Goal: Task Accomplishment & Management: Use online tool/utility

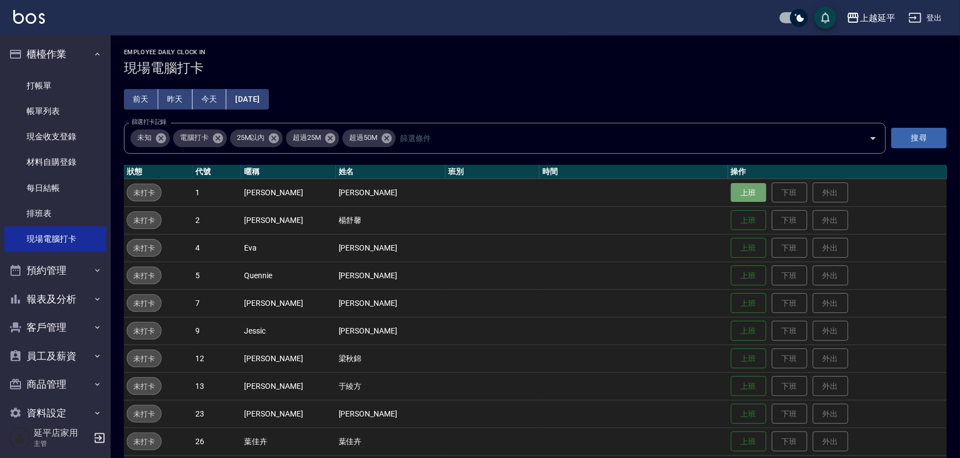
click at [740, 195] on button "上班" at bounding box center [748, 192] width 35 height 19
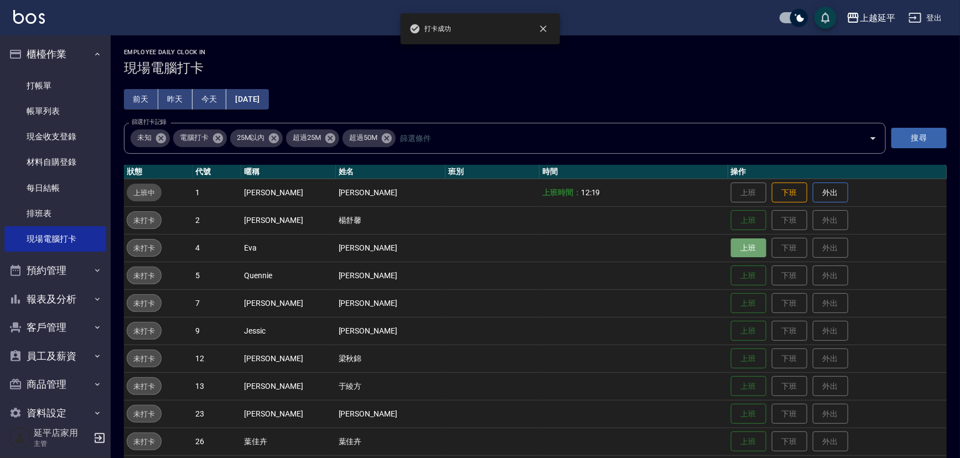
click at [731, 250] on button "上班" at bounding box center [748, 248] width 35 height 19
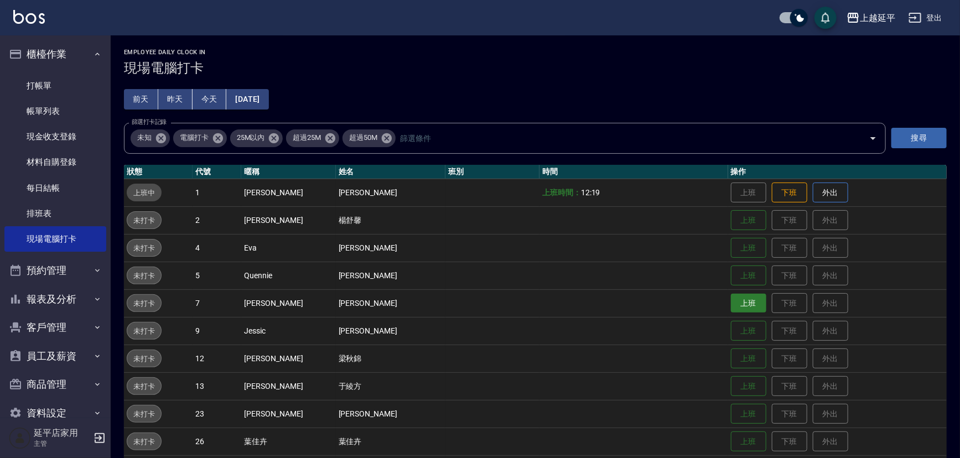
click at [731, 305] on button "上班" at bounding box center [748, 303] width 35 height 19
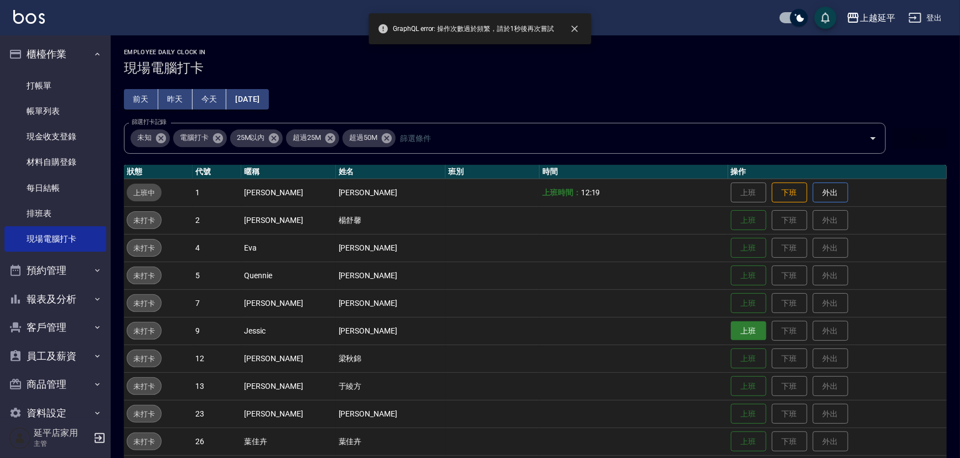
click at [731, 331] on button "上班" at bounding box center [748, 331] width 35 height 19
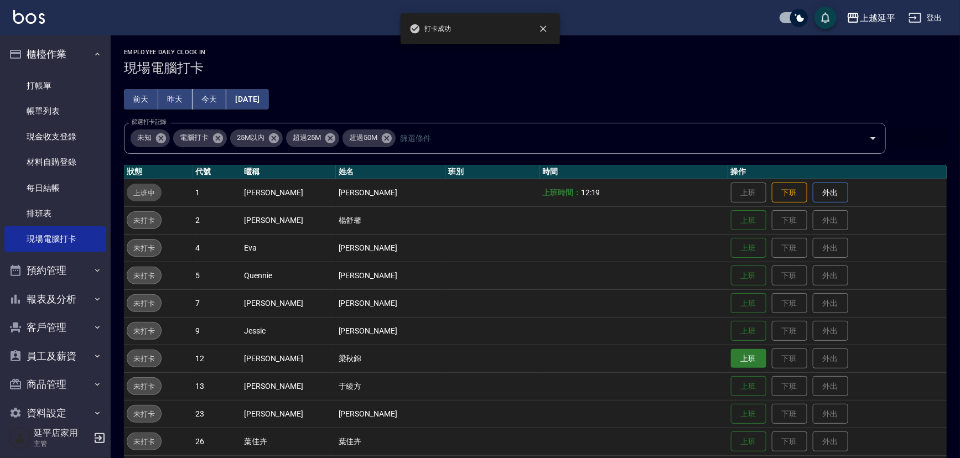
click at [735, 362] on button "上班" at bounding box center [748, 358] width 35 height 19
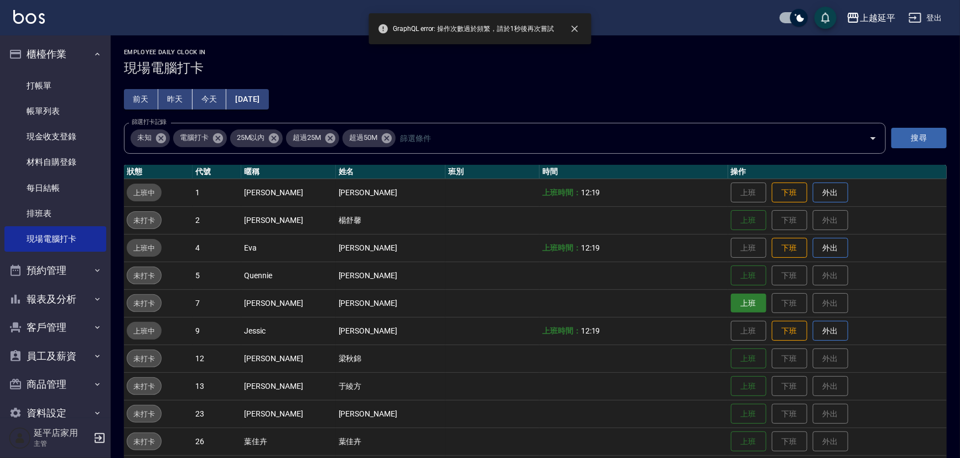
click at [741, 304] on button "上班" at bounding box center [748, 303] width 35 height 19
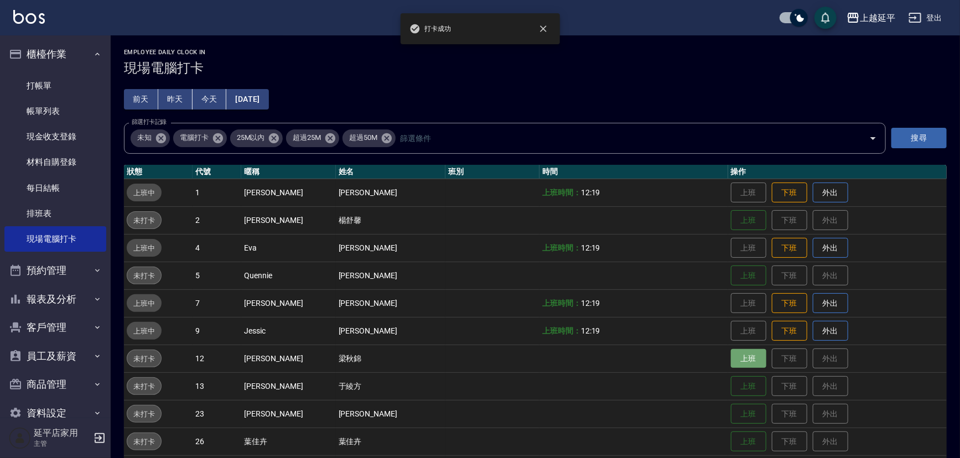
click at [738, 356] on button "上班" at bounding box center [748, 358] width 35 height 19
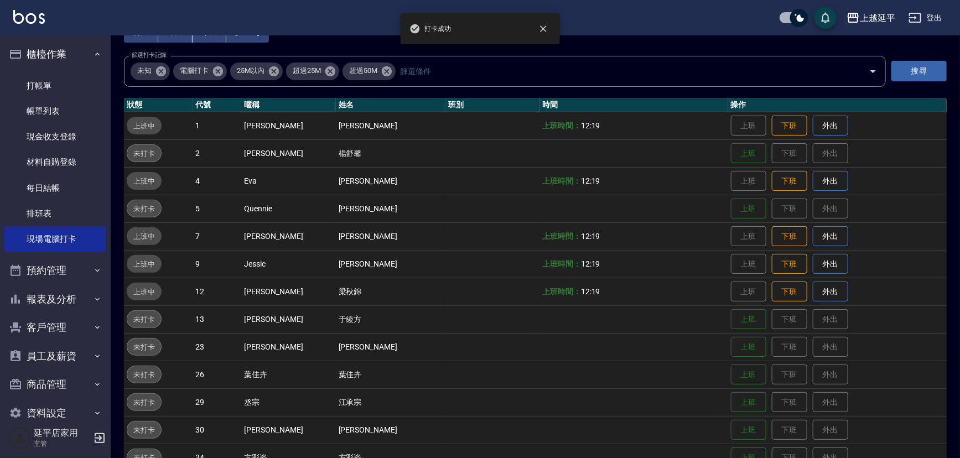
scroll to position [100, 0]
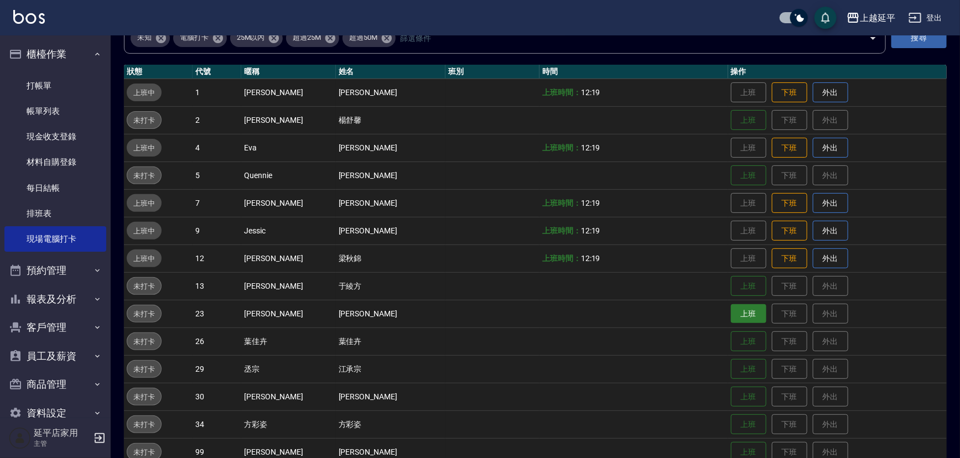
click at [731, 318] on button "上班" at bounding box center [748, 313] width 35 height 19
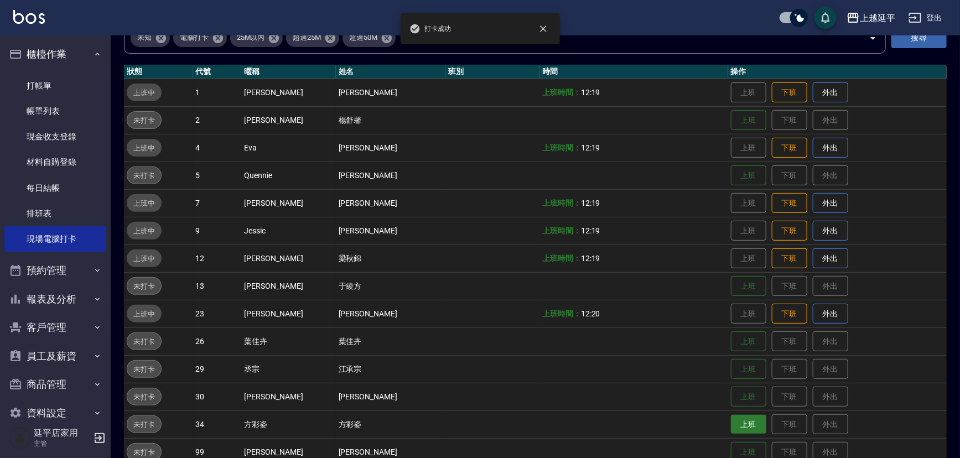
click at [731, 425] on button "上班" at bounding box center [748, 424] width 35 height 19
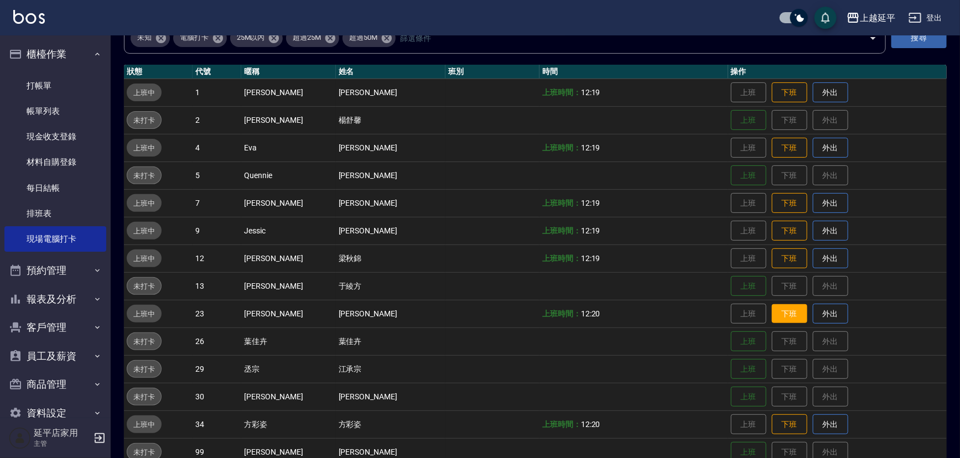
click at [773, 310] on button "下班" at bounding box center [789, 313] width 35 height 19
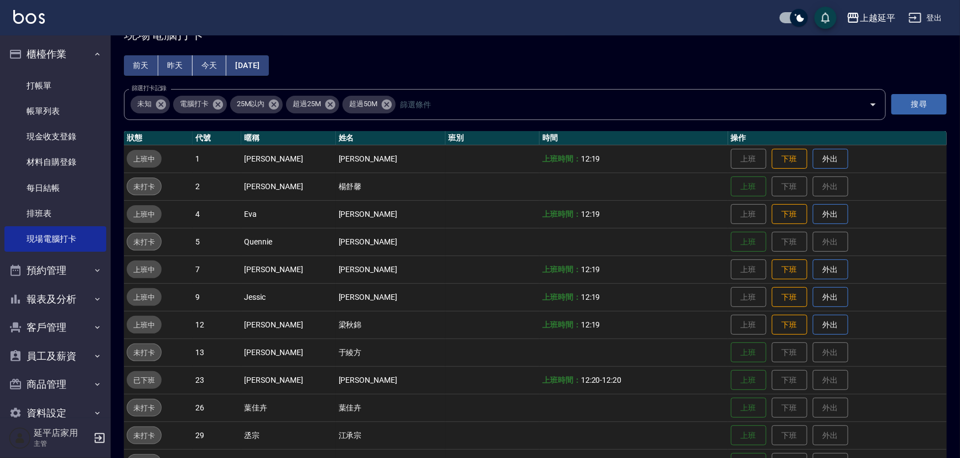
scroll to position [50, 0]
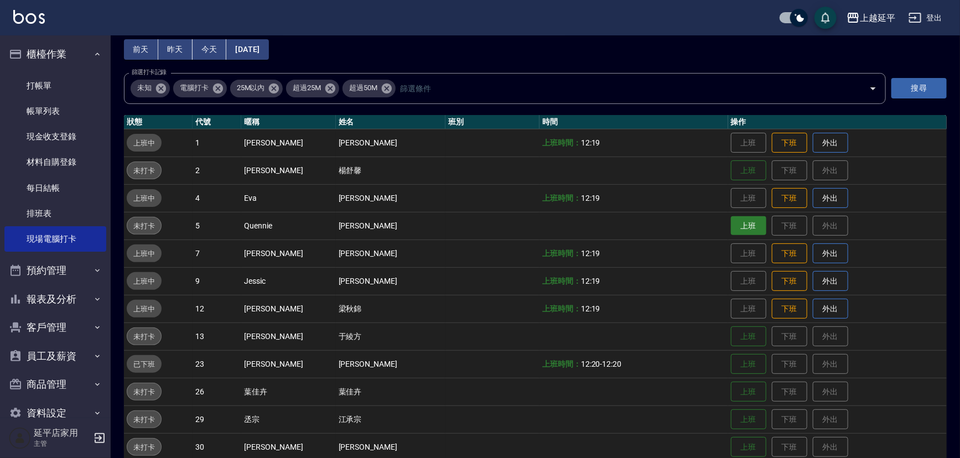
click at [737, 227] on button "上班" at bounding box center [748, 225] width 35 height 19
click at [738, 224] on button "上班" at bounding box center [748, 225] width 35 height 19
